Goal: Task Accomplishment & Management: Complete application form

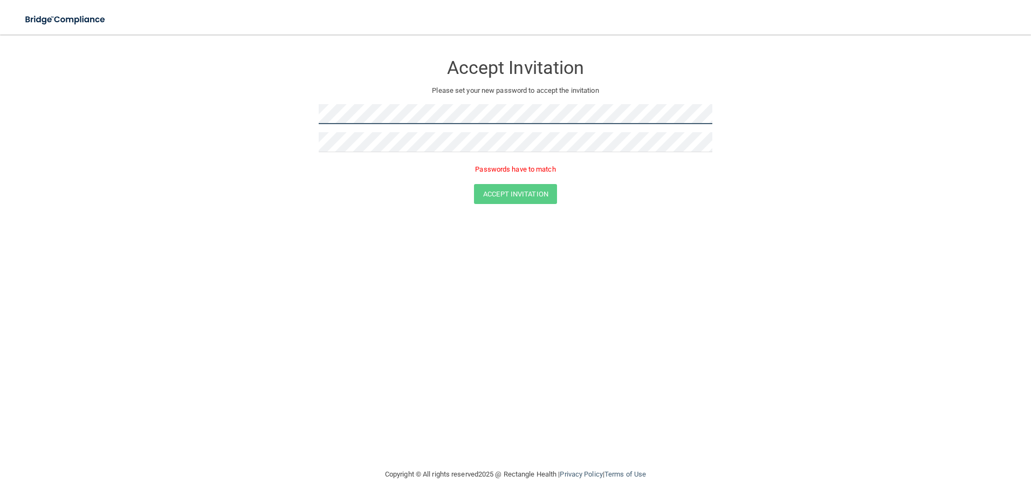
click at [270, 113] on form "Accept Invitation Please set your new password to accept the invitation Passwor…" at bounding box center [516, 130] width 988 height 171
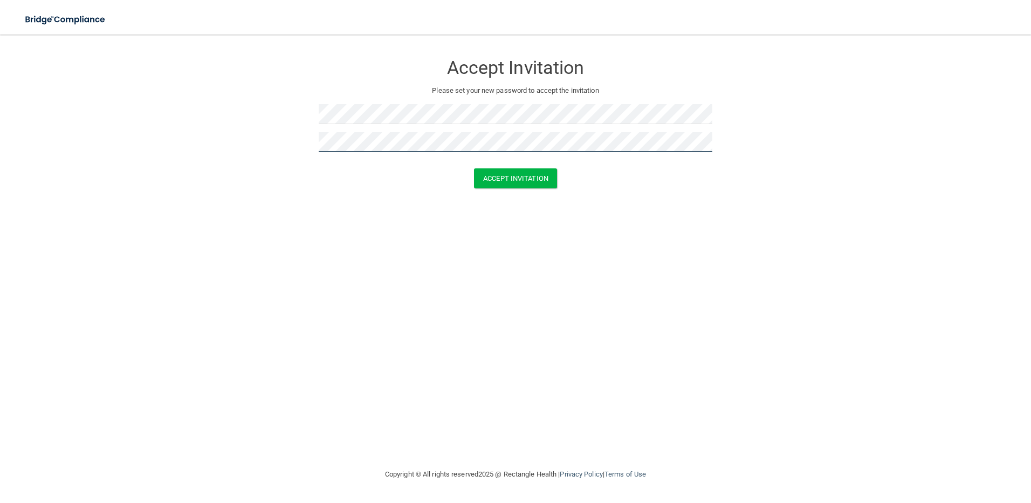
click at [474, 168] on button "Accept Invitation" at bounding box center [515, 178] width 83 height 20
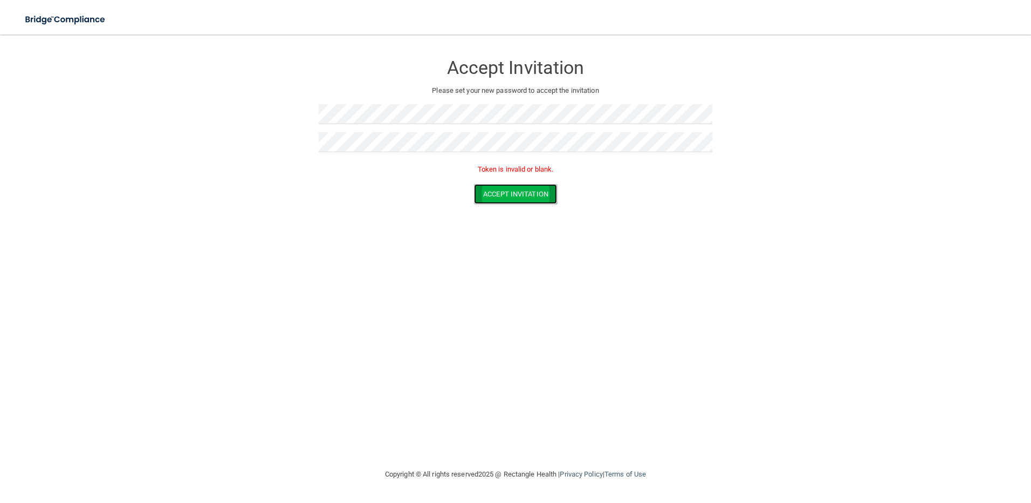
click at [515, 193] on button "Accept Invitation" at bounding box center [515, 194] width 83 height 20
click at [283, 111] on form "Accept Invitation Please set your new password to accept the invitation Token i…" at bounding box center [516, 130] width 988 height 171
click at [474, 184] on button "Accept Invitation" at bounding box center [515, 194] width 83 height 20
click at [520, 193] on button "Accept Invitation" at bounding box center [515, 194] width 83 height 20
click at [291, 113] on form "Accept Invitation Please set your new password to accept the invitation Token i…" at bounding box center [516, 130] width 988 height 171
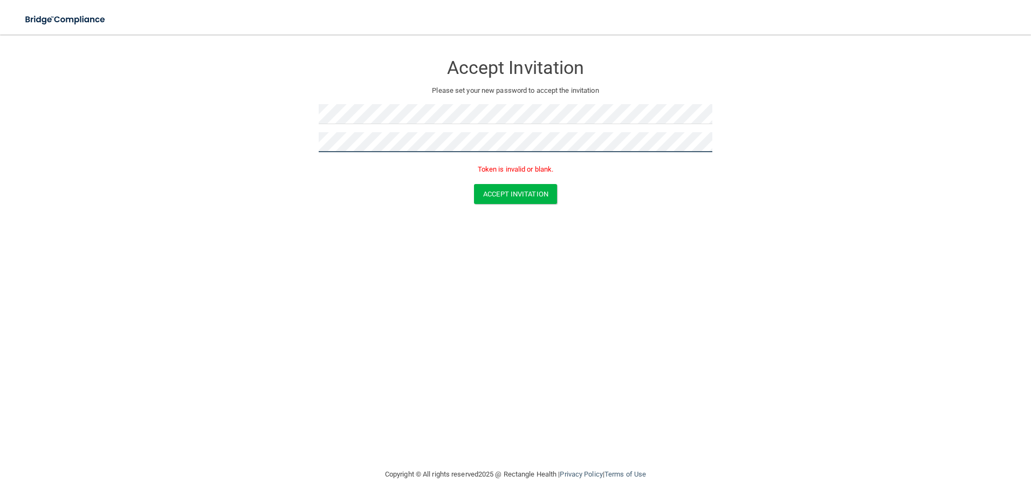
click at [284, 138] on form "Accept Invitation Please set your new password to accept the invitation Token i…" at bounding box center [516, 130] width 988 height 171
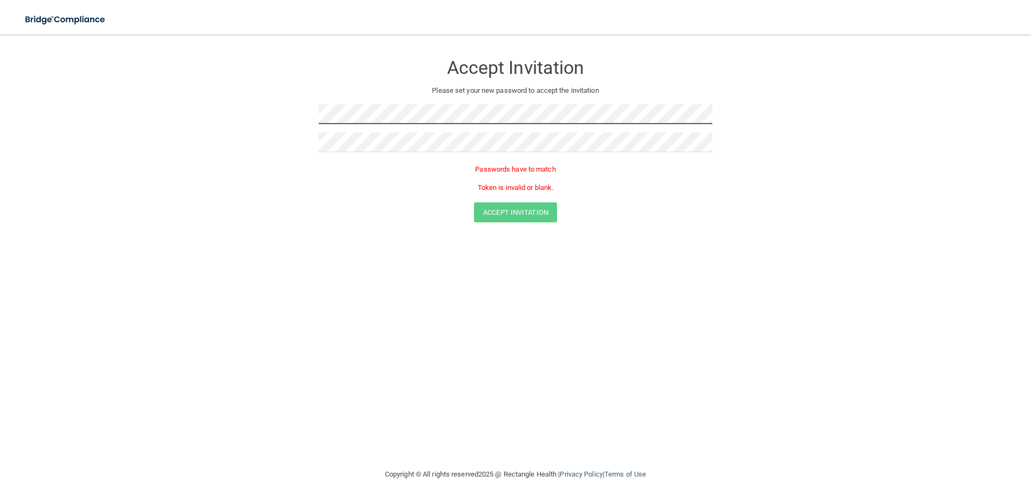
click at [245, 107] on form "Accept Invitation Please set your new password to accept the invitation Passwor…" at bounding box center [516, 140] width 988 height 190
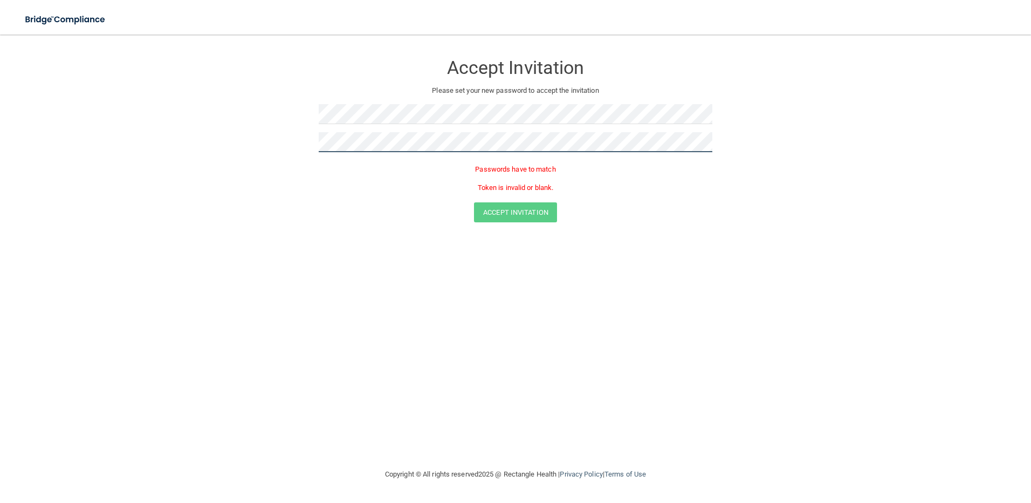
click at [259, 140] on form "Accept Invitation Please set your new password to accept the invitation Passwor…" at bounding box center [516, 140] width 988 height 190
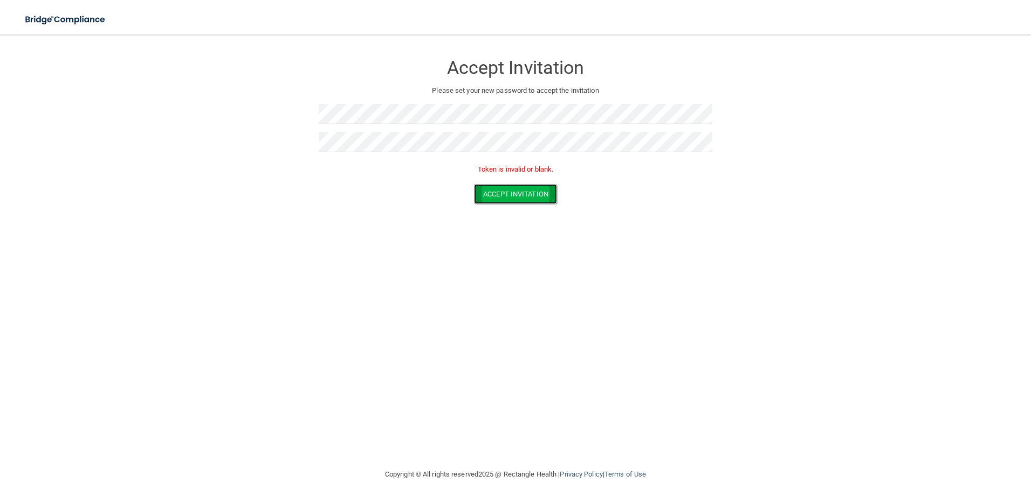
click at [517, 197] on button "Accept Invitation" at bounding box center [515, 194] width 83 height 20
click at [524, 197] on button "Accept Invitation" at bounding box center [515, 194] width 83 height 20
click at [284, 115] on form "Accept Invitation Please set your new password to accept the invitation Token i…" at bounding box center [516, 130] width 988 height 171
click at [288, 146] on form "Accept Invitation Please set your new password to accept the invitation Token i…" at bounding box center [516, 130] width 988 height 171
click at [510, 193] on button "Accept Invitation" at bounding box center [515, 194] width 83 height 20
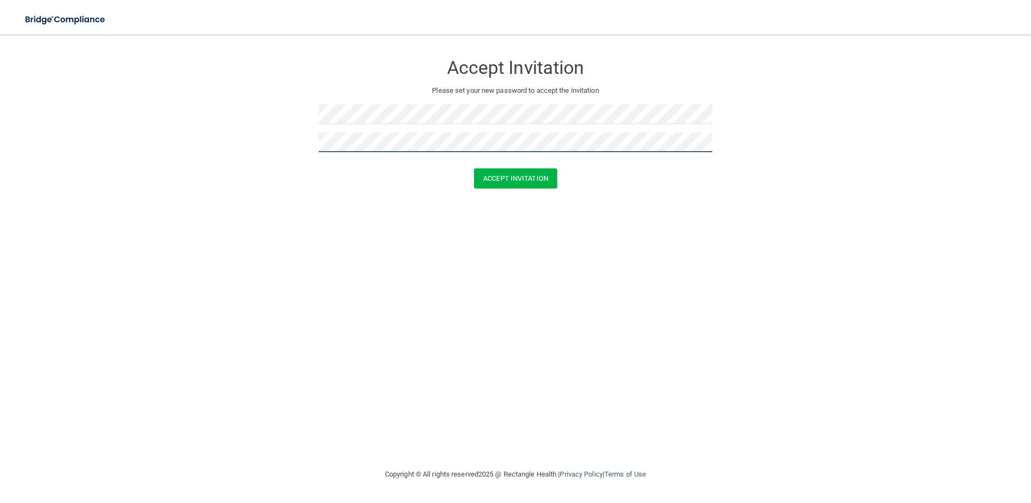
click at [474, 168] on button "Accept Invitation" at bounding box center [515, 178] width 83 height 20
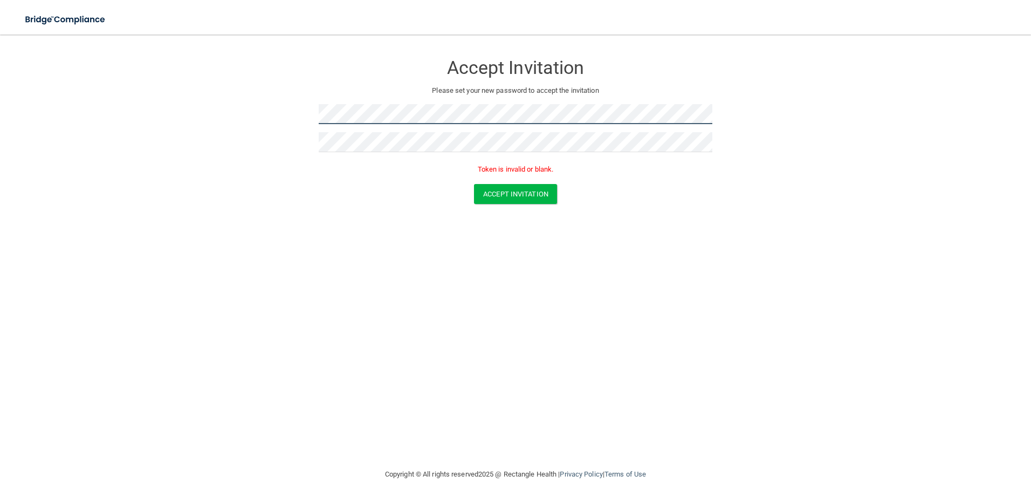
click at [299, 116] on form "Accept Invitation Please set your new password to accept the invitation Token i…" at bounding box center [516, 130] width 988 height 171
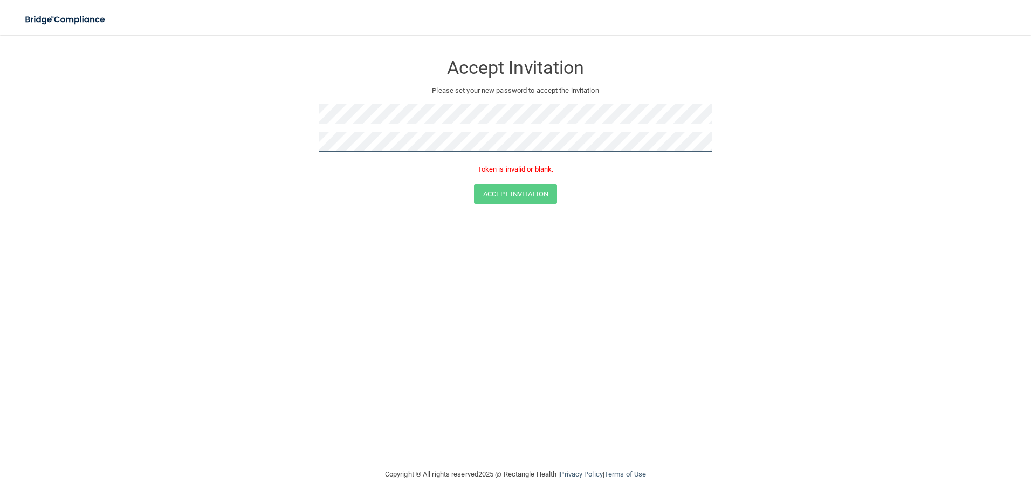
click at [278, 137] on form "Accept Invitation Please set your new password to accept the invitation Token i…" at bounding box center [516, 130] width 988 height 171
click at [237, 137] on form "Accept Invitation Please set your new password to accept the invitation Passwor…" at bounding box center [516, 140] width 988 height 190
click at [513, 189] on button "Accept Invitation" at bounding box center [515, 194] width 83 height 20
click at [520, 197] on button "Accept Invitation" at bounding box center [515, 194] width 83 height 20
click at [518, 194] on button "Accept Invitation" at bounding box center [515, 194] width 83 height 20
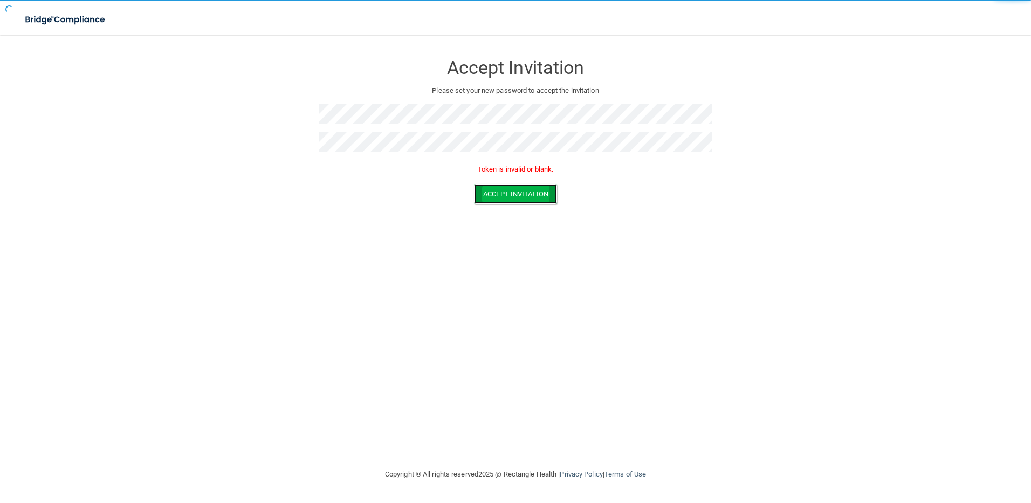
click at [518, 192] on button "Accept Invitation" at bounding box center [515, 194] width 83 height 20
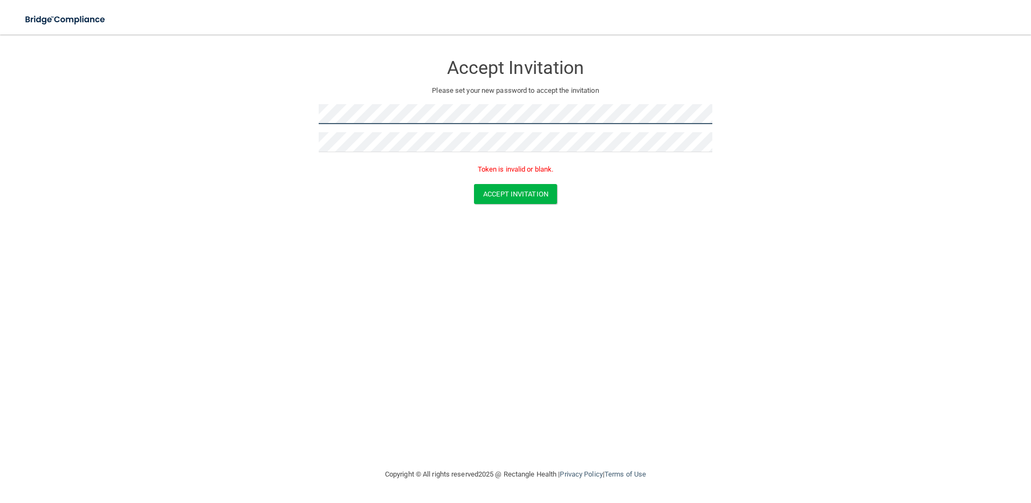
click at [266, 102] on form "Accept Invitation Please set your new password to accept the invitation Token i…" at bounding box center [516, 130] width 988 height 171
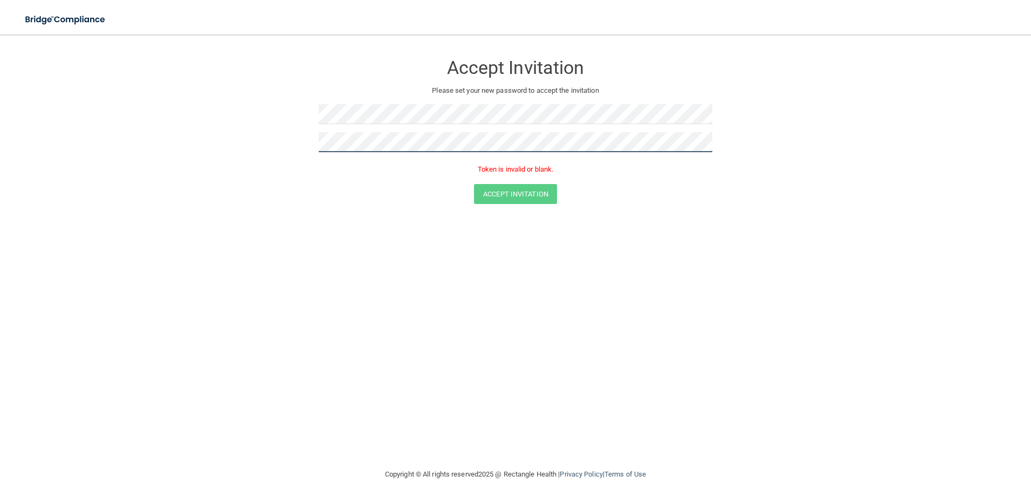
click at [231, 140] on form "Accept Invitation Please set your new password to accept the invitation Token i…" at bounding box center [516, 130] width 988 height 171
click at [518, 196] on button "Accept Invitation" at bounding box center [515, 194] width 83 height 20
click at [718, 112] on form "Accept Invitation Please set your new password to accept the invitation Token i…" at bounding box center [516, 130] width 988 height 171
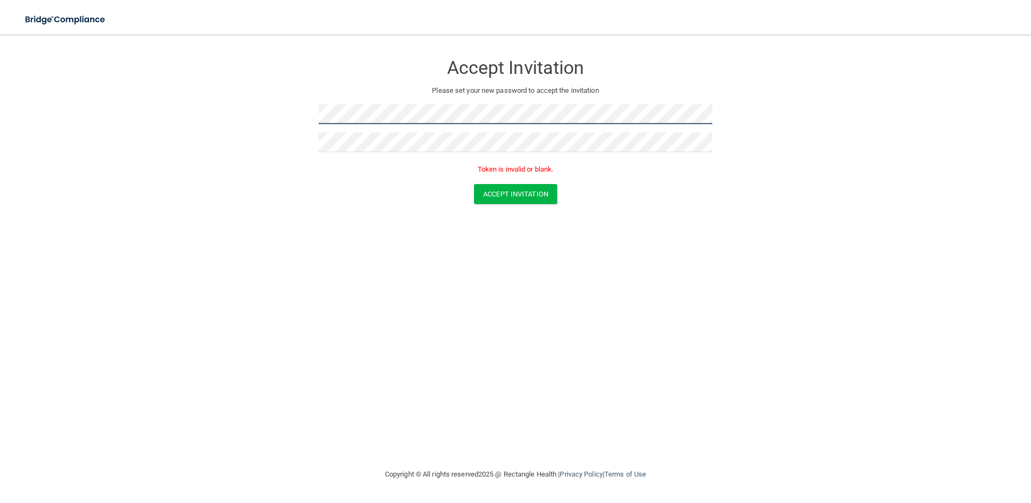
click at [234, 107] on form "Accept Invitation Please set your new password to accept the invitation Token i…" at bounding box center [516, 130] width 988 height 171
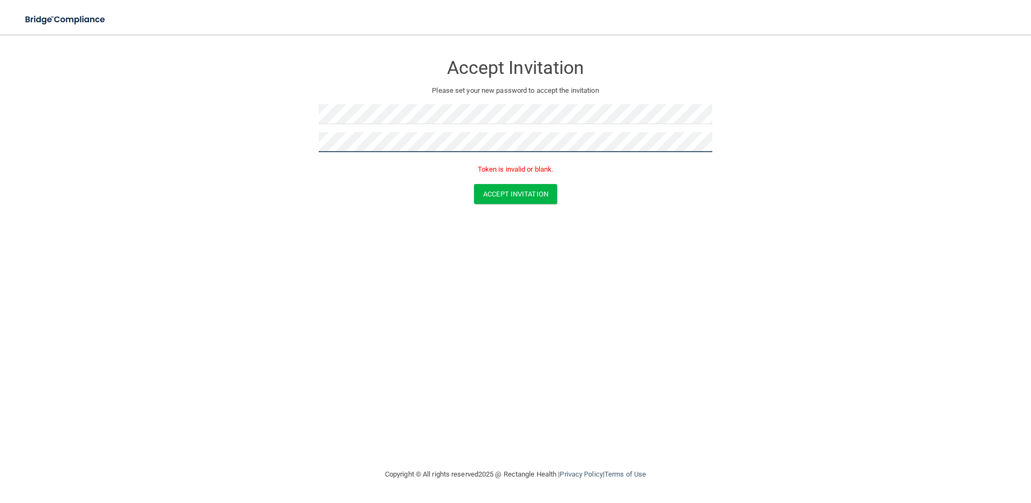
click at [270, 141] on form "Accept Invitation Please set your new password to accept the invitation Token i…" at bounding box center [516, 130] width 988 height 171
click at [522, 189] on button "Accept Invitation" at bounding box center [515, 194] width 83 height 20
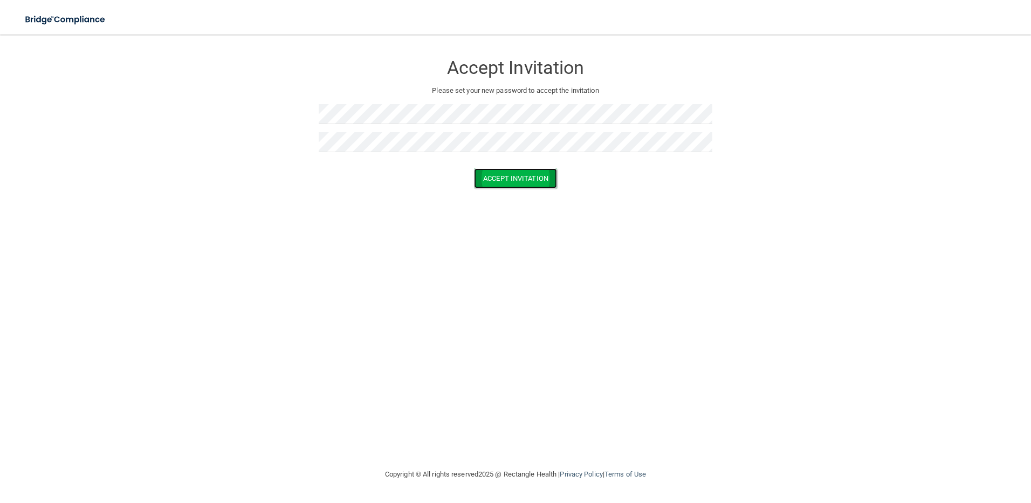
click at [521, 184] on button "Accept Invitation" at bounding box center [515, 178] width 83 height 20
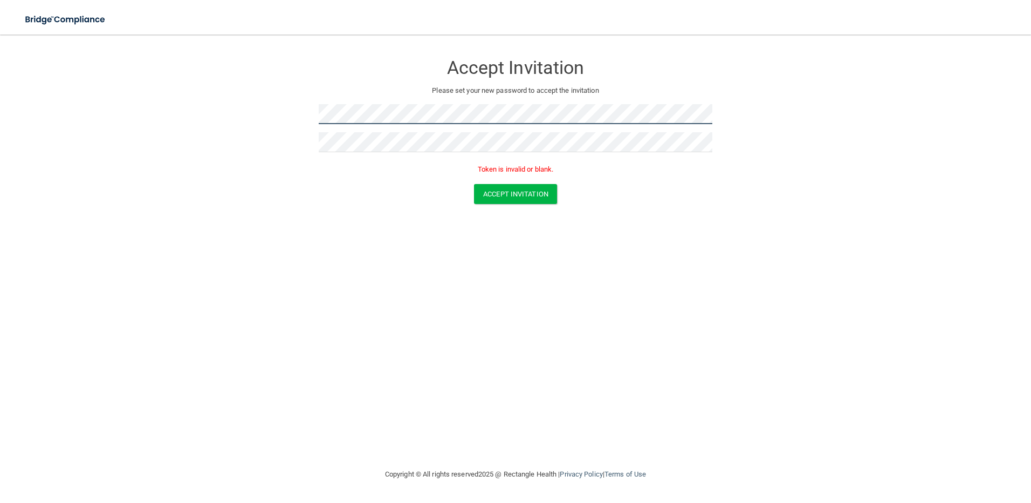
click at [239, 98] on form "Accept Invitation Please set your new password to accept the invitation Token i…" at bounding box center [516, 130] width 988 height 171
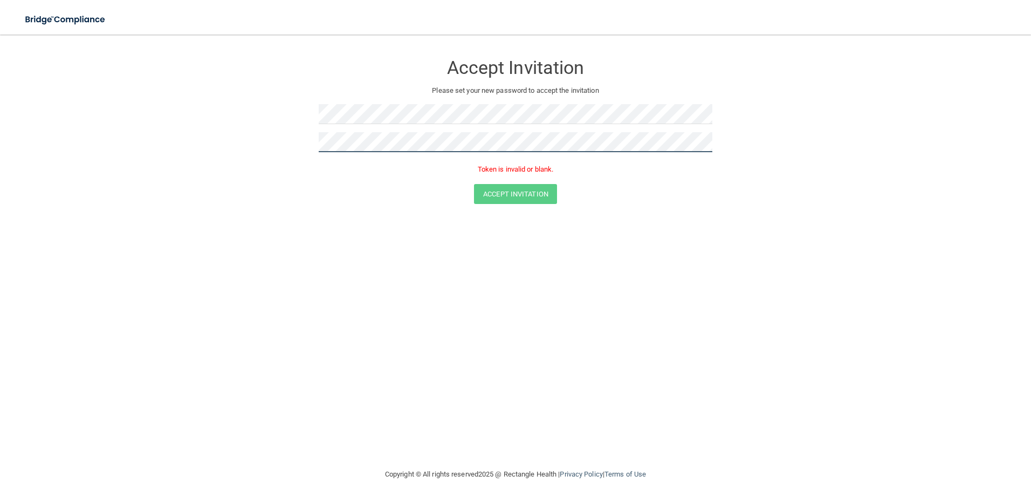
click at [285, 137] on form "Accept Invitation Please set your new password to accept the invitation Token i…" at bounding box center [516, 130] width 988 height 171
